Goal: Transaction & Acquisition: Purchase product/service

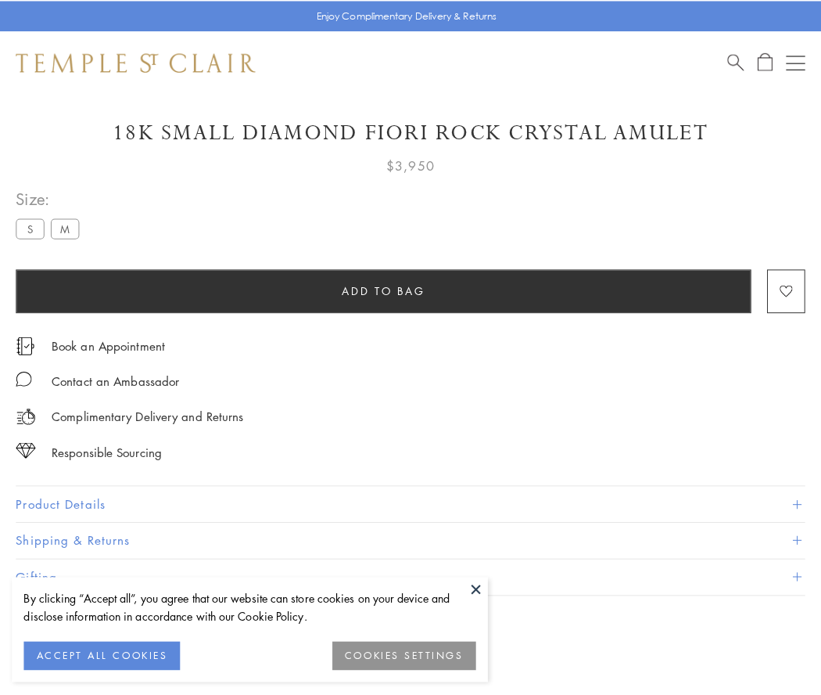
scroll to position [52, 0]
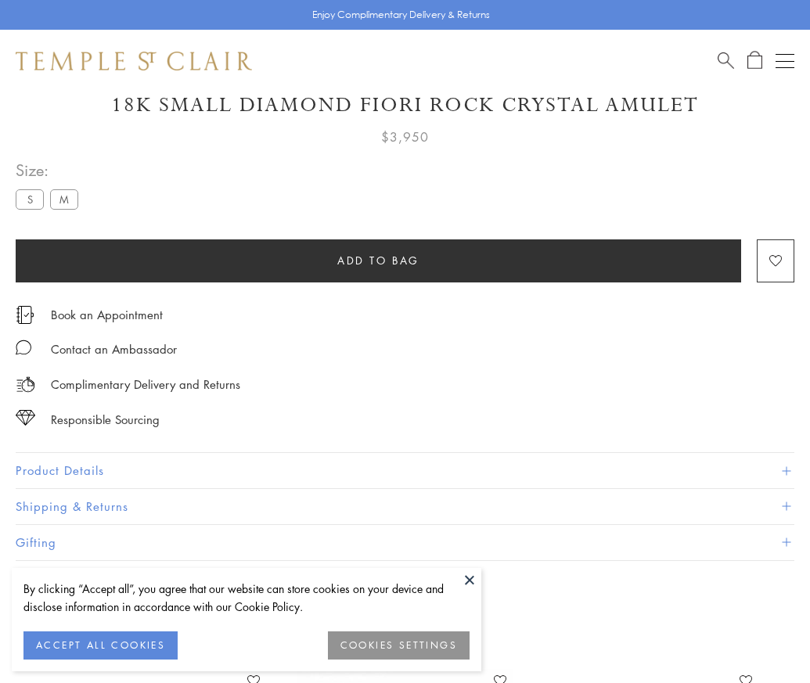
click at [378, 260] on span "Add to bag" at bounding box center [378, 260] width 82 height 17
